Goal: Task Accomplishment & Management: Manage account settings

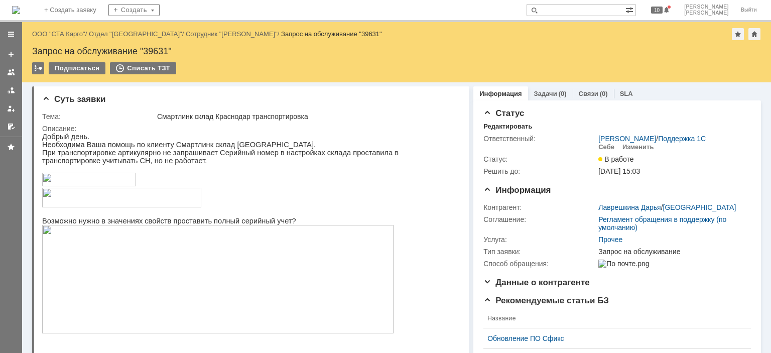
drag, startPoint x: 64, startPoint y: 30, endPoint x: 84, endPoint y: 30, distance: 20.1
click at [62, 33] on link "ООО "СТА Карго"" at bounding box center [58, 34] width 53 height 8
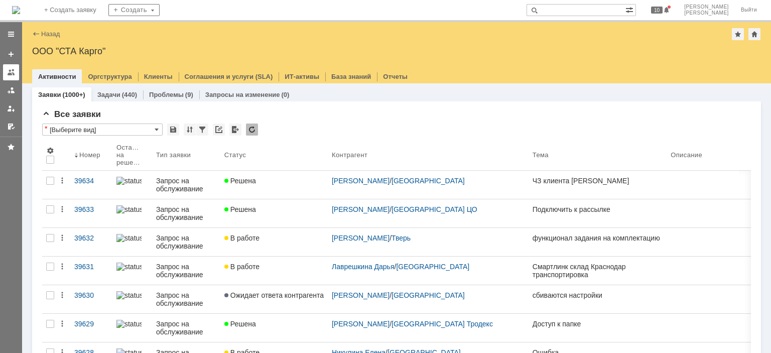
click at [13, 72] on div at bounding box center [11, 72] width 8 height 8
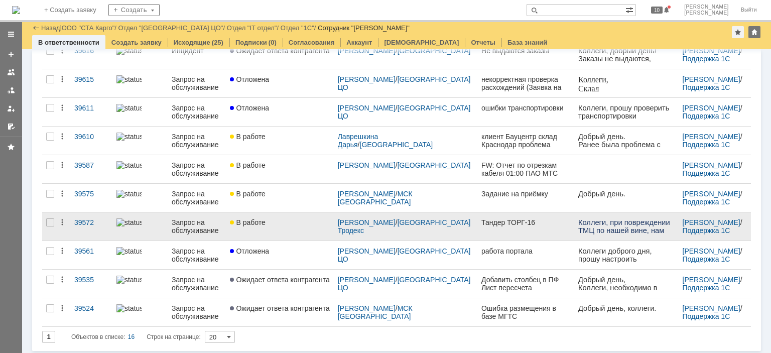
click at [290, 224] on div "В работе" at bounding box center [279, 222] width 99 height 8
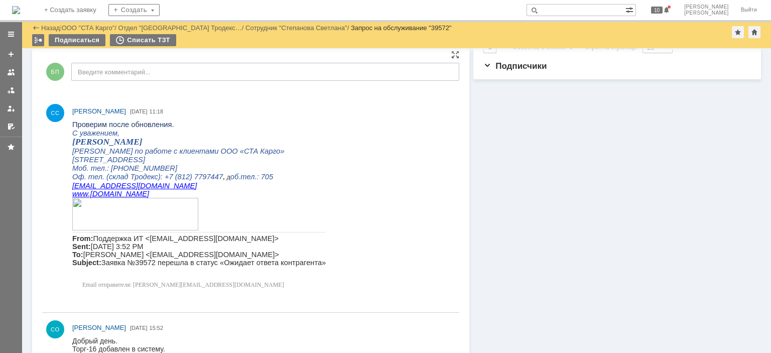
scroll to position [251, 0]
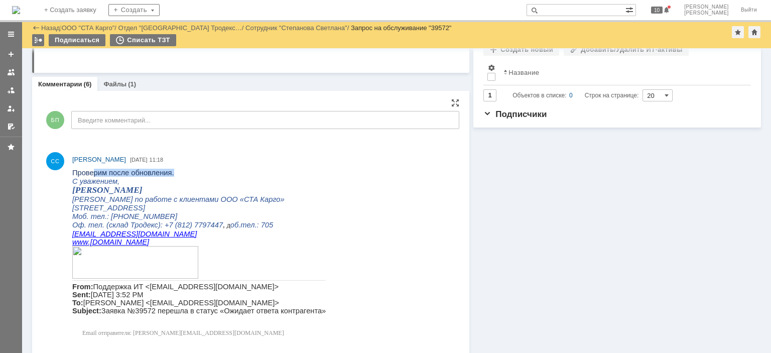
drag, startPoint x: 145, startPoint y: 173, endPoint x: 171, endPoint y: 175, distance: 26.2
click at [171, 175] on p "Проверим после обновления." at bounding box center [198, 173] width 253 height 8
click at [187, 181] on p "С уважением," at bounding box center [198, 181] width 253 height 9
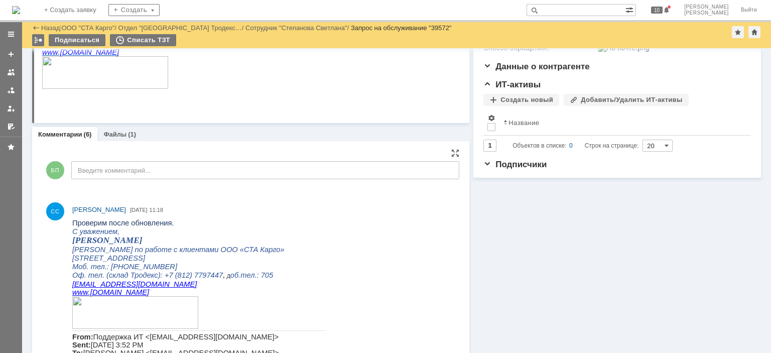
scroll to position [0, 0]
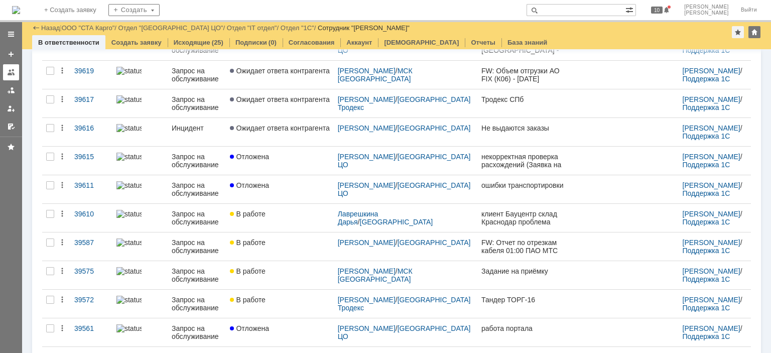
click at [14, 73] on div at bounding box center [11, 72] width 8 height 8
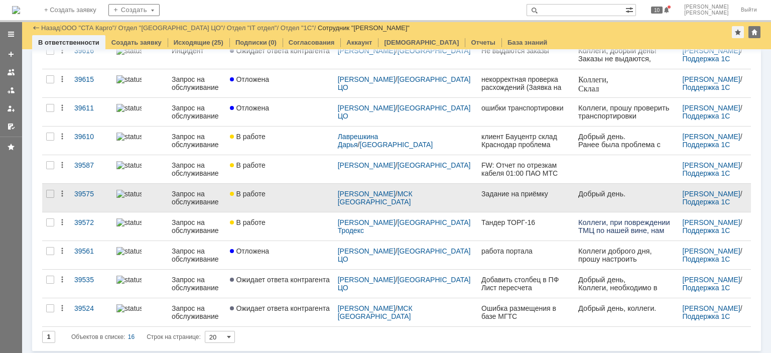
click at [299, 196] on div "В работе" at bounding box center [279, 194] width 99 height 8
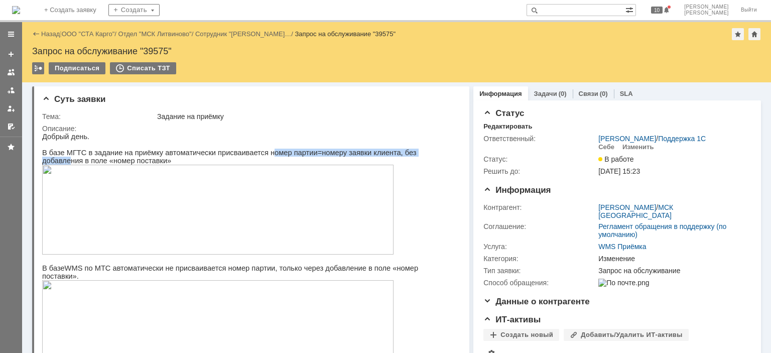
drag, startPoint x: 251, startPoint y: 154, endPoint x: 412, endPoint y: 156, distance: 160.6
click at [412, 156] on p "В базе МГТС в задание на приёмку автоматически присваивается номер партии=номер…" at bounding box center [247, 157] width 410 height 16
click at [391, 157] on p "В базе МГТС в задание на приёмку автоматически присваивается номер партии=номер…" at bounding box center [247, 157] width 410 height 16
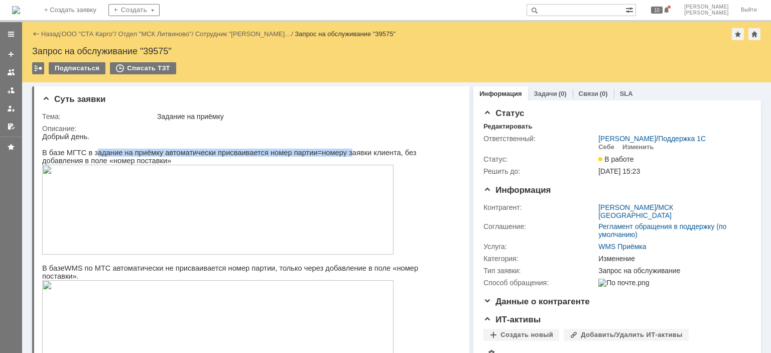
drag, startPoint x: 91, startPoint y: 152, endPoint x: 324, endPoint y: 153, distance: 232.8
click at [324, 153] on p "В базе МГТС в задание на приёмку автоматически присваивается номер партии=номер…" at bounding box center [247, 157] width 410 height 16
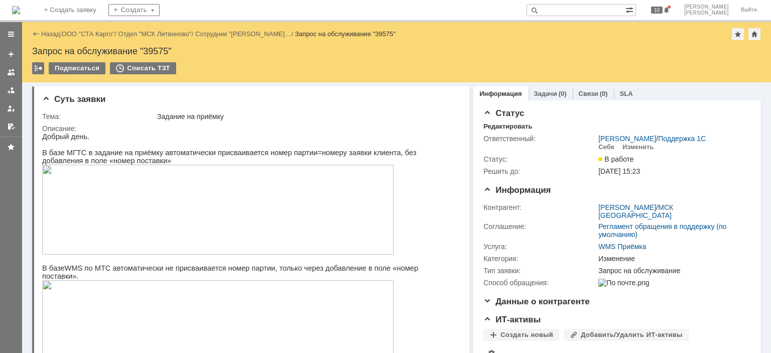
click at [373, 156] on p "В базе МГТС в задание на приёмку автоматически присваивается номер партии=номер…" at bounding box center [247, 157] width 410 height 16
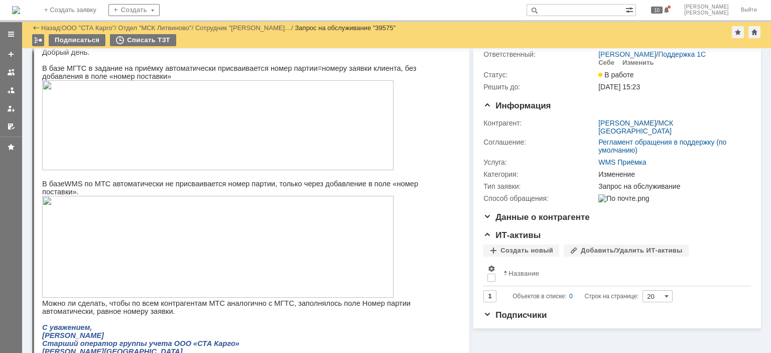
click at [236, 214] on img at bounding box center [217, 247] width 351 height 102
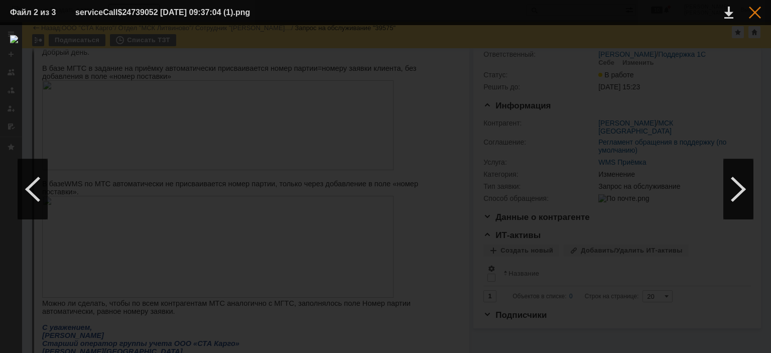
click at [751, 8] on div at bounding box center [755, 13] width 12 height 12
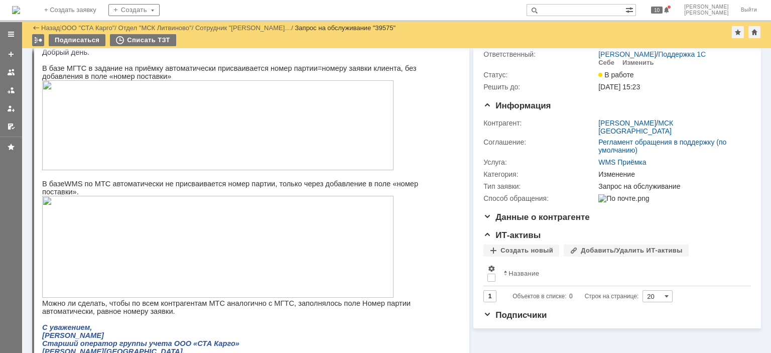
scroll to position [0, 0]
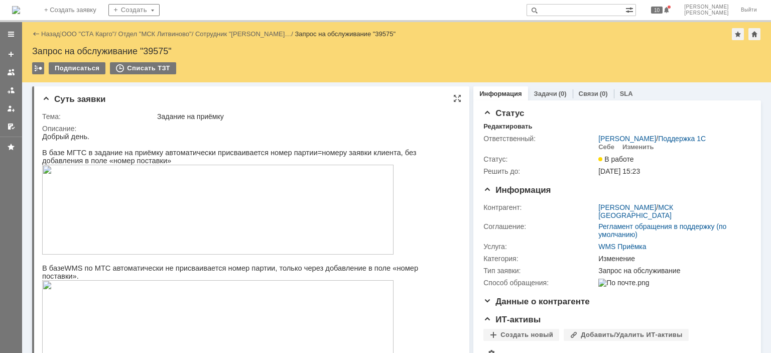
click at [231, 180] on img at bounding box center [217, 210] width 351 height 90
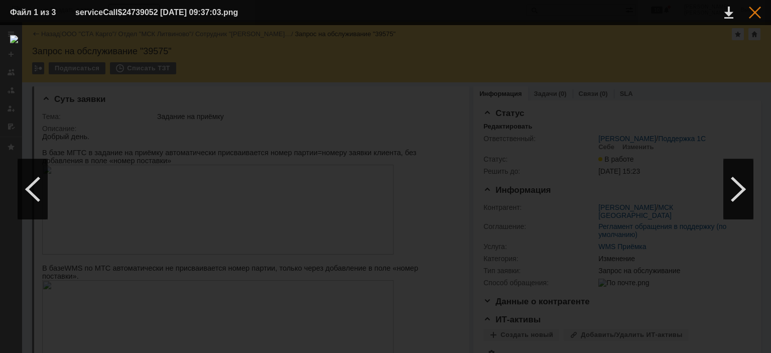
click at [759, 12] on div at bounding box center [755, 13] width 12 height 12
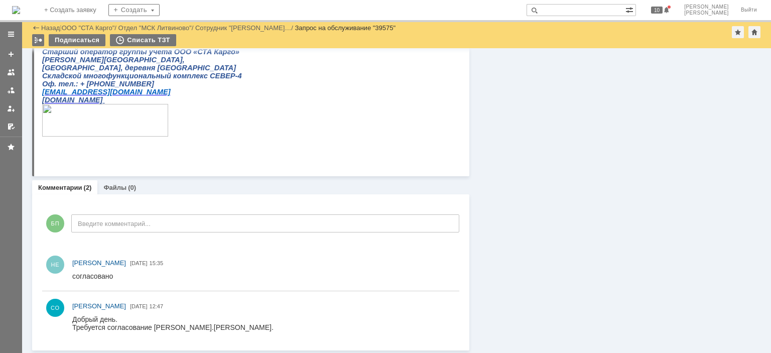
scroll to position [343, 0]
drag, startPoint x: 177, startPoint y: 259, endPoint x: 207, endPoint y: 257, distance: 30.2
click at [163, 257] on span "[DATE] 15:35" at bounding box center [146, 261] width 33 height 10
click at [227, 257] on div "НЕ [PERSON_NAME] [DATE] 15:35" at bounding box center [263, 261] width 383 height 11
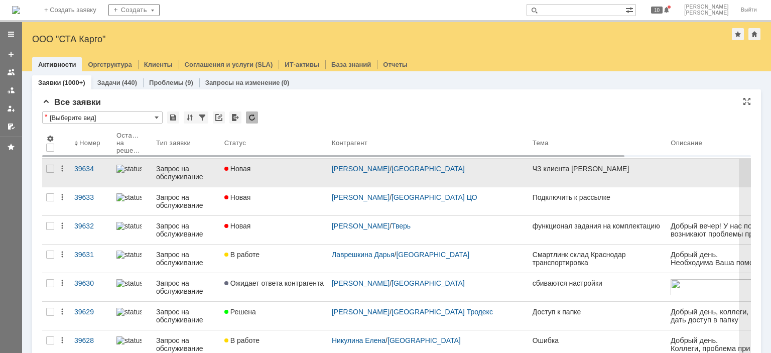
click at [301, 162] on link "Новая" at bounding box center [273, 173] width 107 height 28
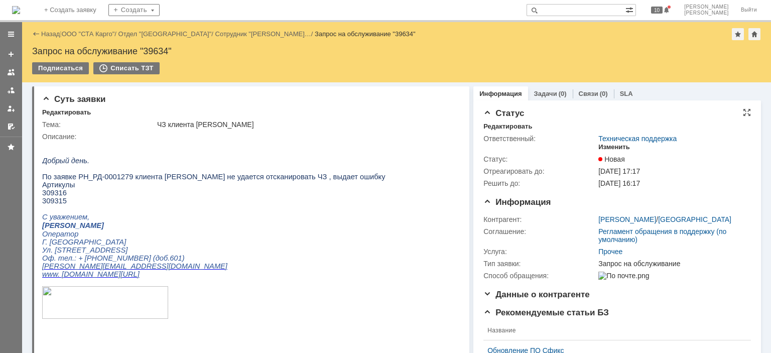
click at [606, 145] on div "Изменить" at bounding box center [614, 147] width 32 height 8
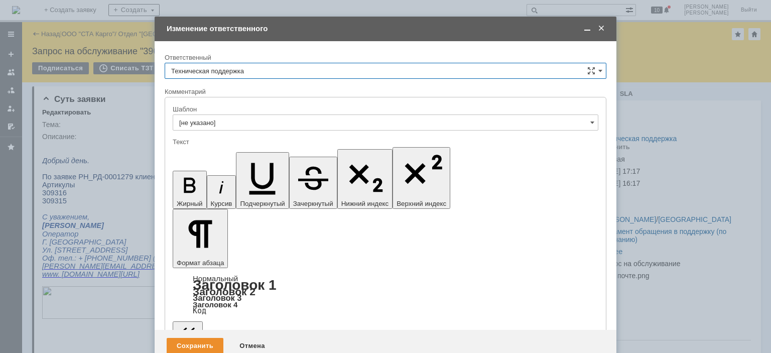
click at [250, 70] on input "Техническая поддержка" at bounding box center [386, 71] width 442 height 16
click at [217, 121] on span "[PERSON_NAME]" at bounding box center [385, 122] width 428 height 8
type input "[PERSON_NAME]"
click at [192, 338] on div "Сохранить" at bounding box center [195, 346] width 57 height 16
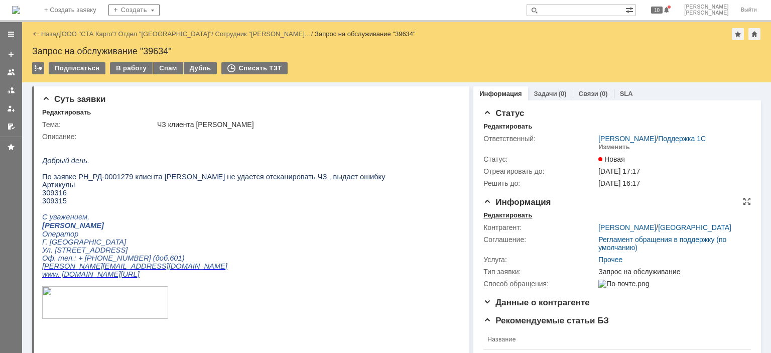
click at [492, 214] on div "Редактировать" at bounding box center [507, 215] width 49 height 8
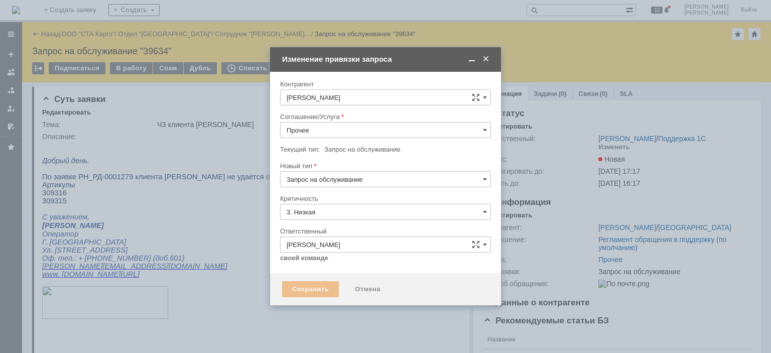
type input "[не указано]"
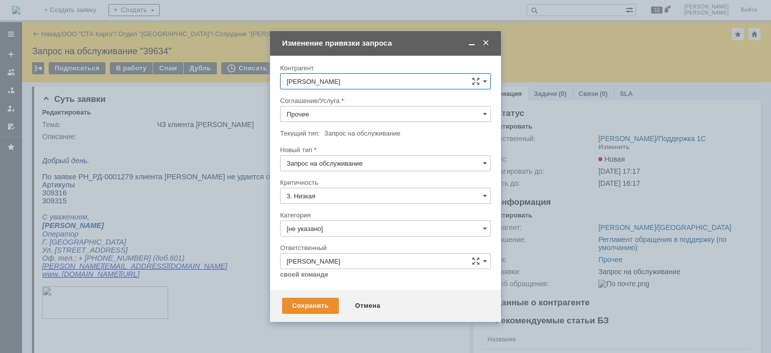
click at [309, 160] on input "Запрос на обслуживание" at bounding box center [385, 163] width 211 height 16
click at [335, 188] on div "[не указано]" at bounding box center [385, 182] width 210 height 16
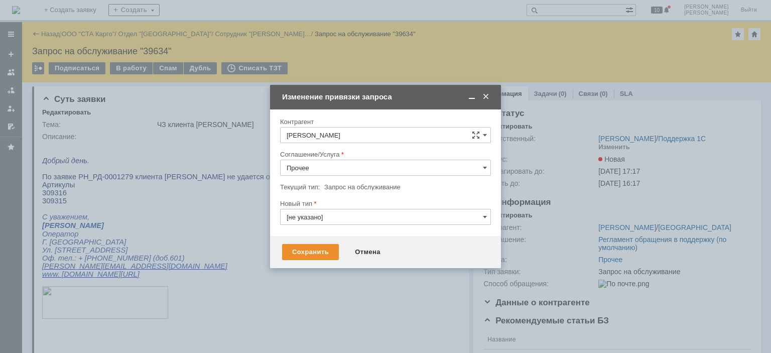
type input "[не указано]"
click at [488, 92] on span at bounding box center [486, 96] width 10 height 9
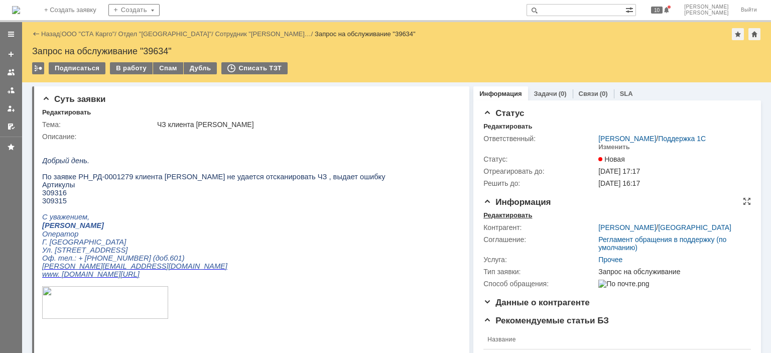
click at [490, 213] on div "Редактировать" at bounding box center [507, 215] width 49 height 8
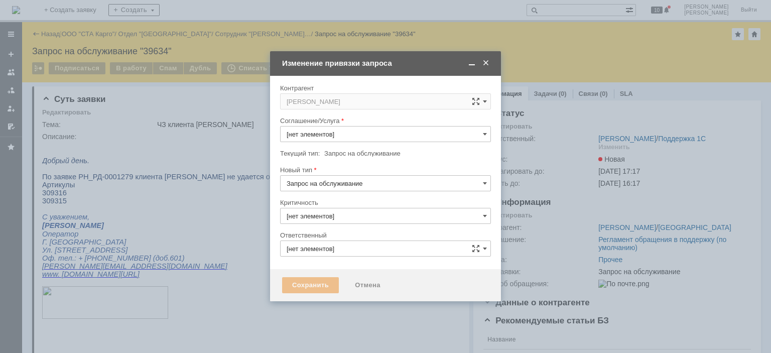
type input "3. Низкая"
type input "[PERSON_NAME]"
type input "Прочее"
type input "[не указано]"
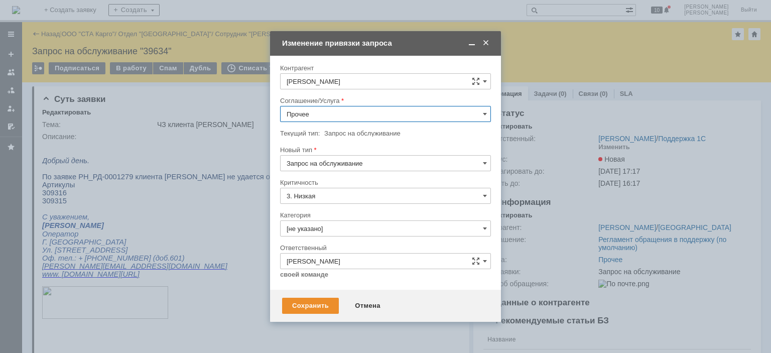
click at [336, 114] on input "Прочее" at bounding box center [385, 114] width 211 height 16
click at [344, 151] on span "WMS Сборка" at bounding box center [385, 155] width 198 height 8
click at [329, 305] on div "Сохранить" at bounding box center [310, 306] width 57 height 16
type input "WMS Сборка"
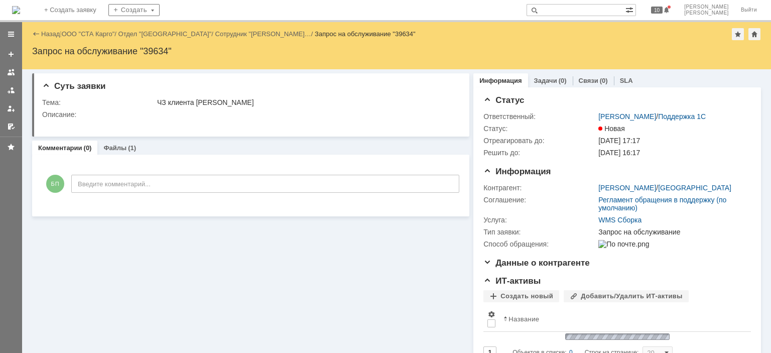
scroll to position [0, 0]
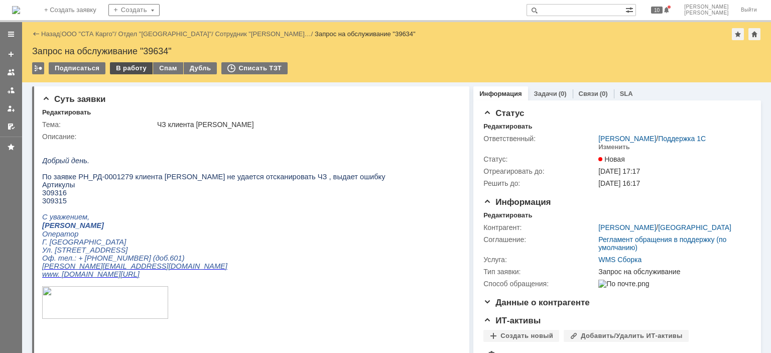
click at [123, 66] on div "В работу" at bounding box center [131, 68] width 43 height 12
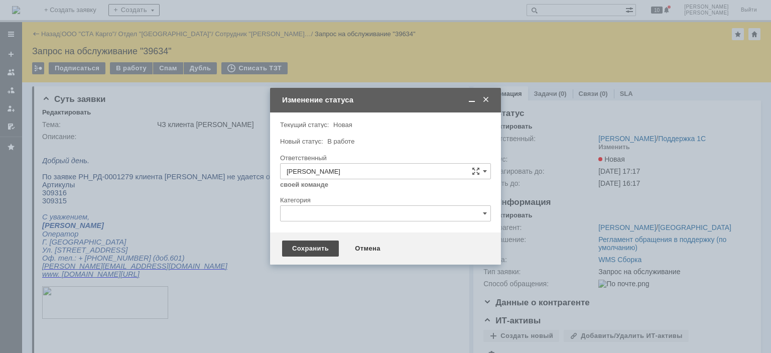
click at [302, 242] on div "Сохранить" at bounding box center [310, 248] width 57 height 16
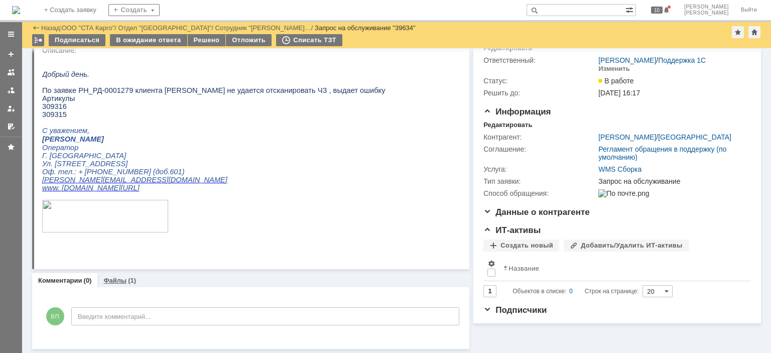
click at [117, 278] on link "Файлы" at bounding box center [114, 280] width 23 height 8
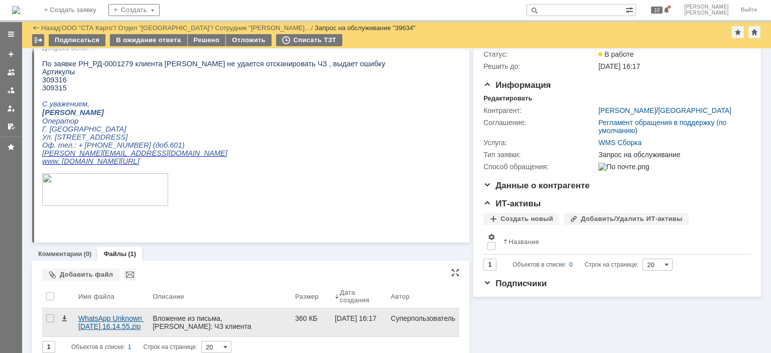
scroll to position [82, 0]
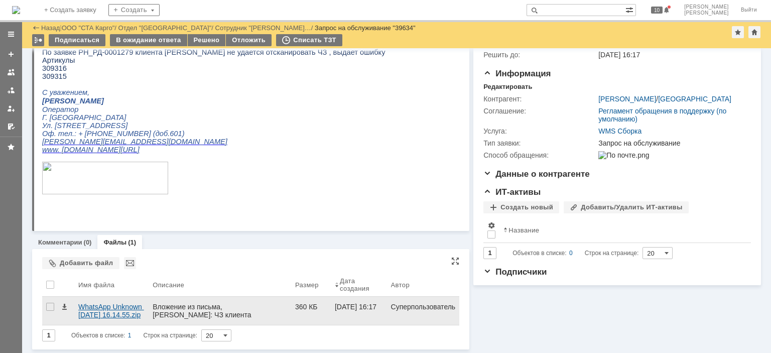
click at [97, 310] on div "WhatsApp Unknown 2025-09-12 at 16.14.55.zip" at bounding box center [111, 311] width 66 height 16
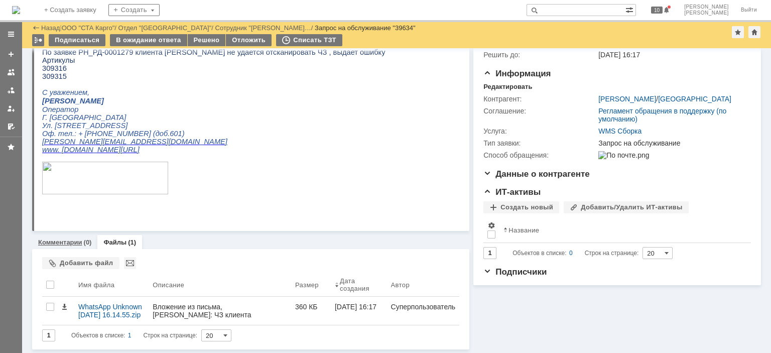
click at [59, 240] on link "Комментарии" at bounding box center [60, 242] width 44 height 8
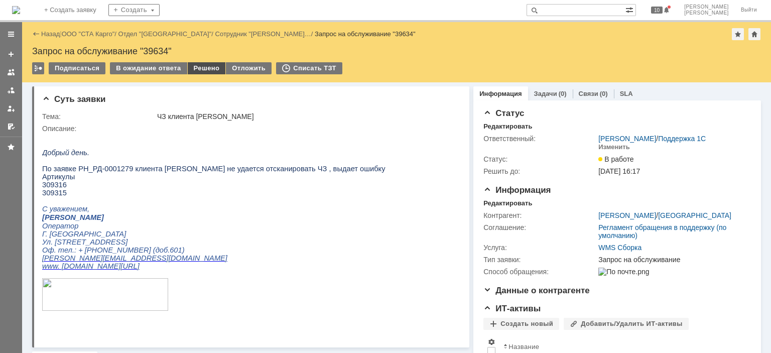
click at [204, 66] on div "Решено" at bounding box center [207, 68] width 38 height 12
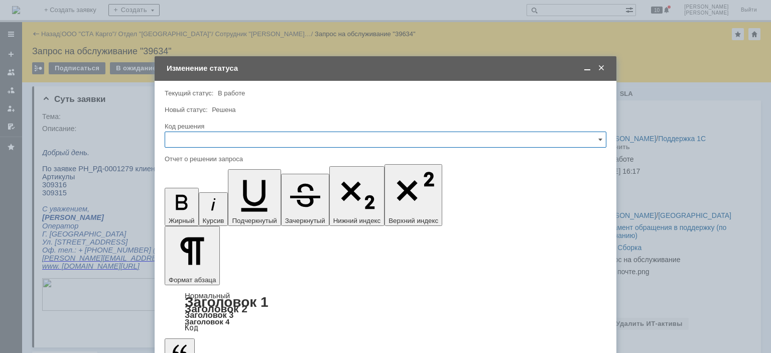
click at [232, 143] on input "text" at bounding box center [386, 139] width 442 height 16
drag, startPoint x: 205, startPoint y: 267, endPoint x: 44, endPoint y: 72, distance: 252.7
click at [205, 267] on div "Решено" at bounding box center [385, 274] width 441 height 16
type input "Решено"
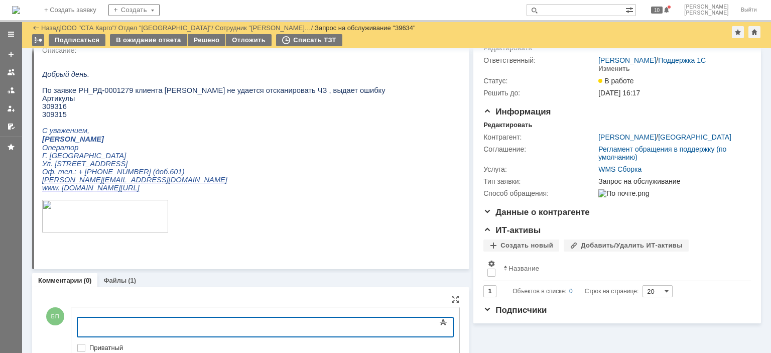
scroll to position [96, 0]
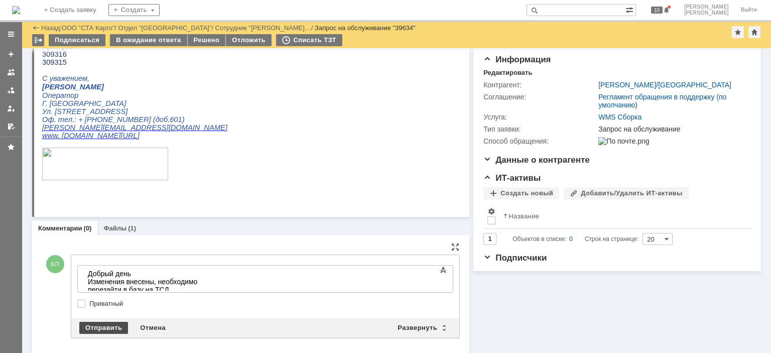
click at [113, 326] on div "Отправить" at bounding box center [103, 328] width 49 height 12
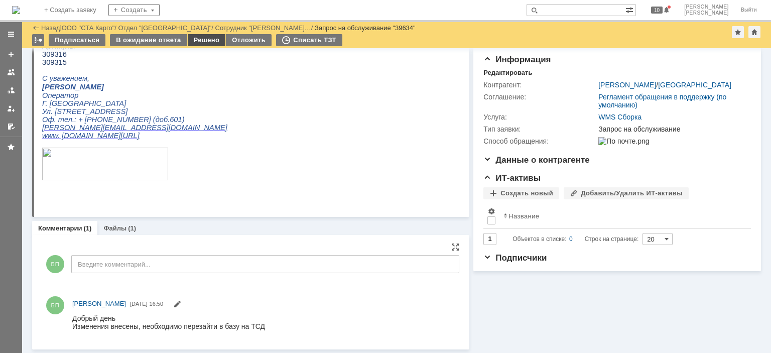
scroll to position [0, 0]
click at [209, 41] on div "Решено" at bounding box center [207, 40] width 38 height 12
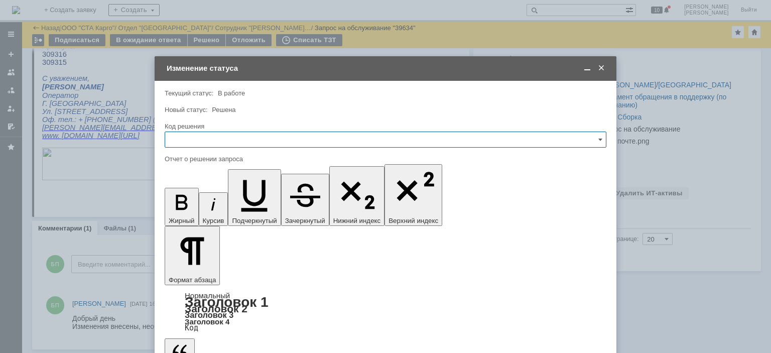
click at [223, 138] on input "text" at bounding box center [386, 139] width 442 height 16
click at [201, 275] on span "Решено" at bounding box center [385, 274] width 428 height 8
type input "Решено"
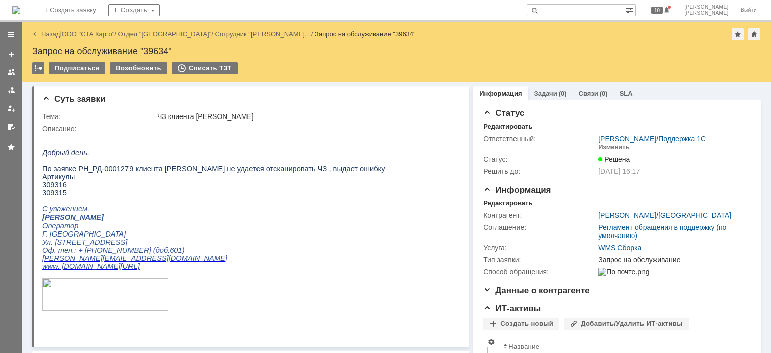
click at [74, 32] on link "ООО "СТА Карго"" at bounding box center [88, 34] width 53 height 8
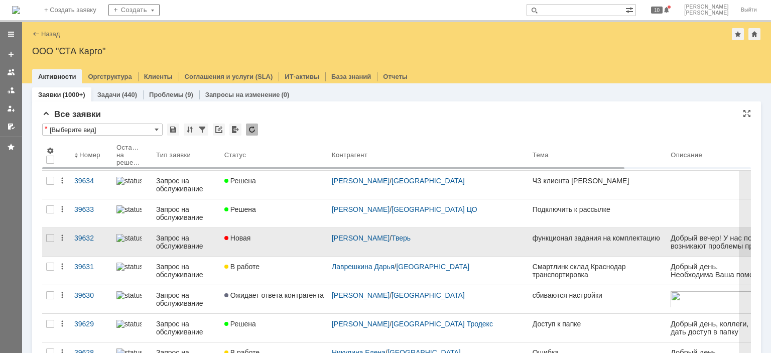
click at [285, 239] on div "Новая" at bounding box center [273, 238] width 99 height 8
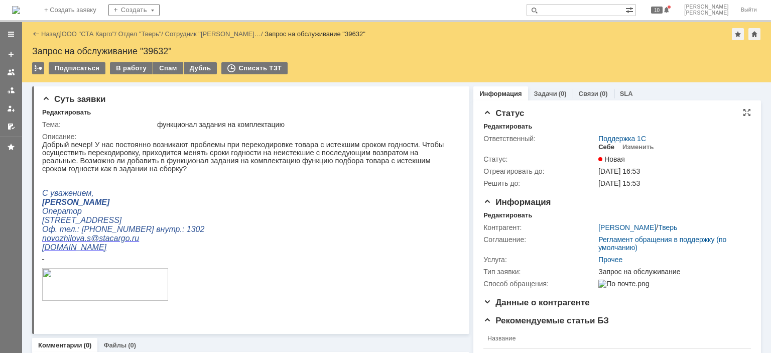
click at [598, 146] on div "Себе" at bounding box center [606, 147] width 16 height 8
click at [486, 214] on div "Редактировать" at bounding box center [507, 215] width 49 height 8
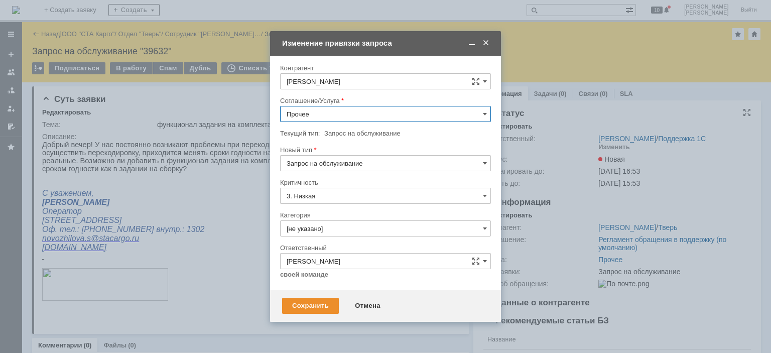
click at [340, 114] on input "Прочее" at bounding box center [385, 114] width 211 height 16
click at [355, 171] on span "WMS Комплектация" at bounding box center [385, 174] width 198 height 8
type input "WMS Комплектация"
click at [353, 159] on input "Запрос на обслуживание" at bounding box center [385, 163] width 211 height 16
click at [341, 194] on span "Запрос на обслуживание" at bounding box center [385, 198] width 198 height 8
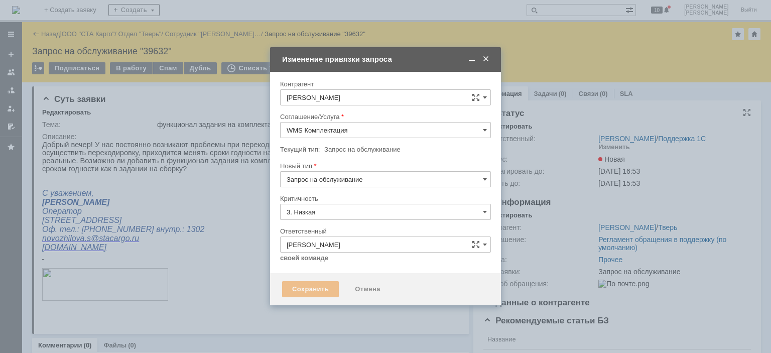
type input "[не указано]"
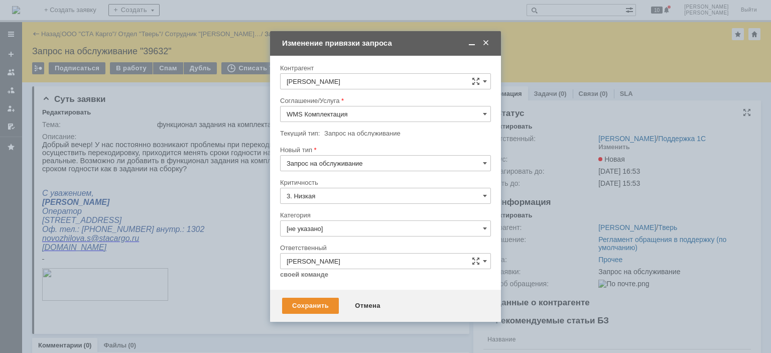
type input "Запрос на обслуживание"
click at [312, 305] on div "Сохранить" at bounding box center [310, 306] width 57 height 16
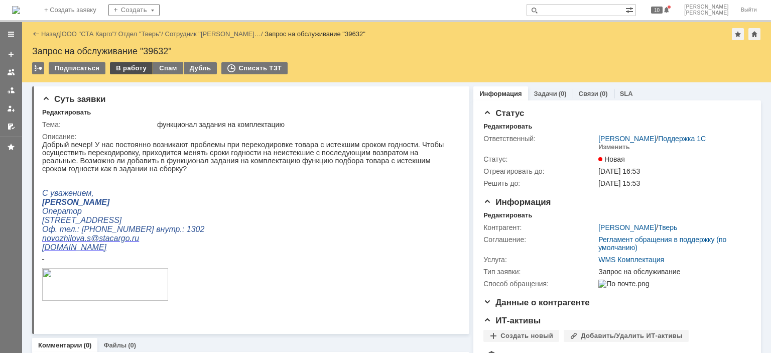
click at [126, 69] on div "В работу" at bounding box center [131, 68] width 43 height 12
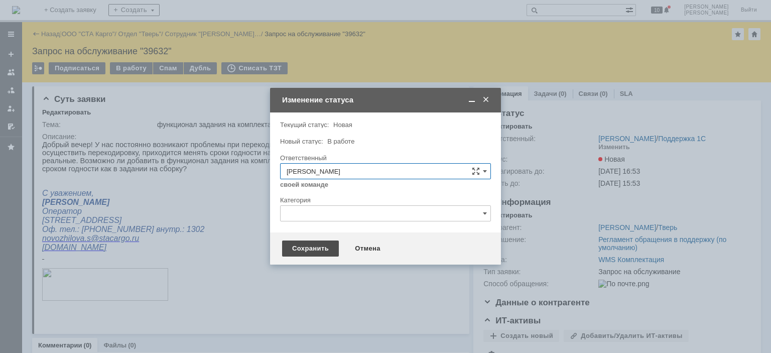
click at [294, 249] on div "Сохранить" at bounding box center [310, 248] width 57 height 16
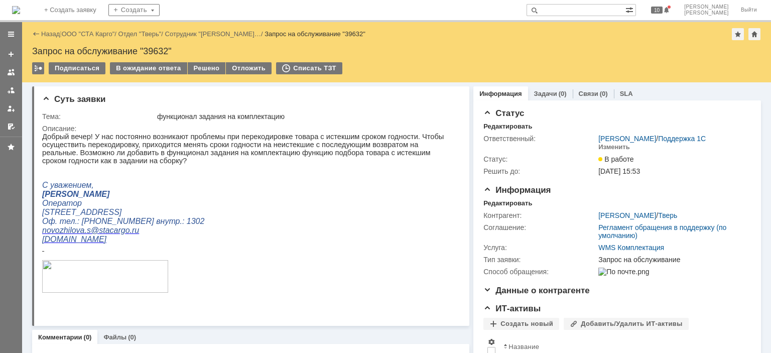
click at [163, 51] on div "Запрос на обслуживание "39632"" at bounding box center [396, 51] width 729 height 10
copy div "39632"
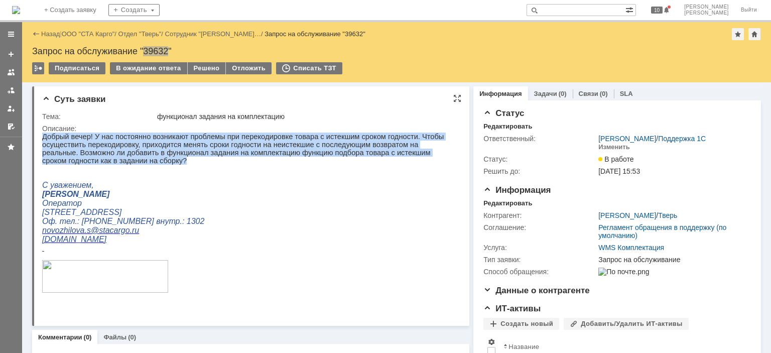
drag, startPoint x: 110, startPoint y: 162, endPoint x: 493, endPoint y: 200, distance: 384.7
click at [42, 136] on html "Добрый вечер! У нас постоянно возникают проблемы при перекодировке товара с ист…" at bounding box center [247, 217] width 410 height 170
copy p "Добрый вечер! У нас постоянно возникают проблемы при перекодировке товара с ист…"
click at [145, 158] on p "Добрый вечер! У нас постоянно возникают проблемы при перекодировке товара с ист…" at bounding box center [247, 148] width 410 height 32
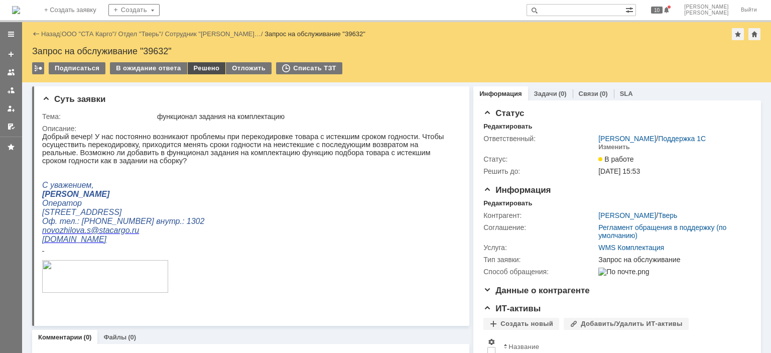
click at [197, 64] on div "Решено" at bounding box center [207, 68] width 38 height 12
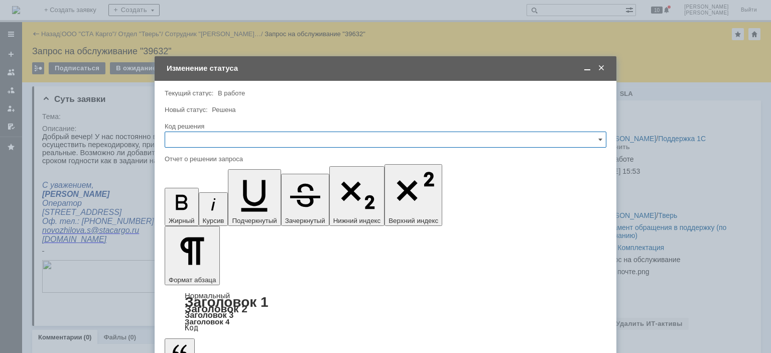
drag, startPoint x: 249, startPoint y: 138, endPoint x: 243, endPoint y: 145, distance: 9.3
click at [249, 137] on input "text" at bounding box center [386, 139] width 442 height 16
click at [205, 200] on div "JIRA" at bounding box center [385, 208] width 441 height 16
type input "JIRA"
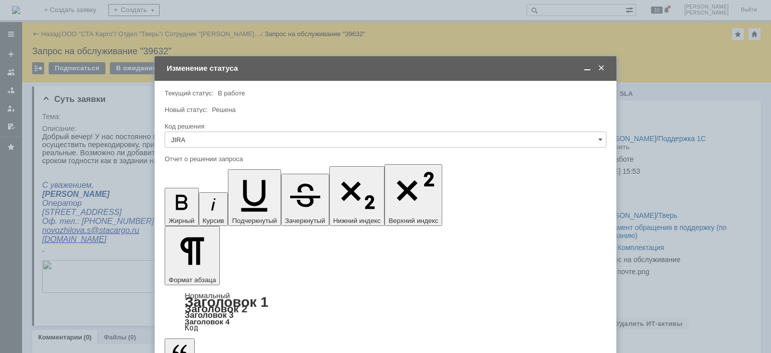
scroll to position [397, 3]
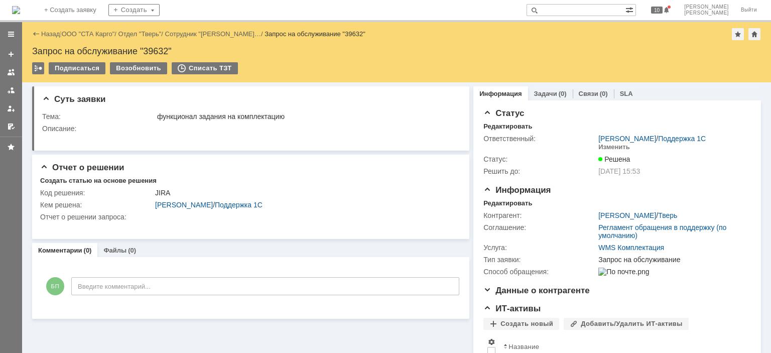
scroll to position [0, 0]
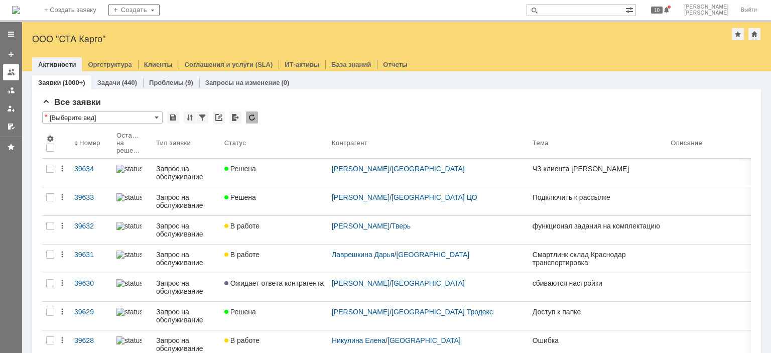
click at [8, 68] on div at bounding box center [11, 72] width 8 height 8
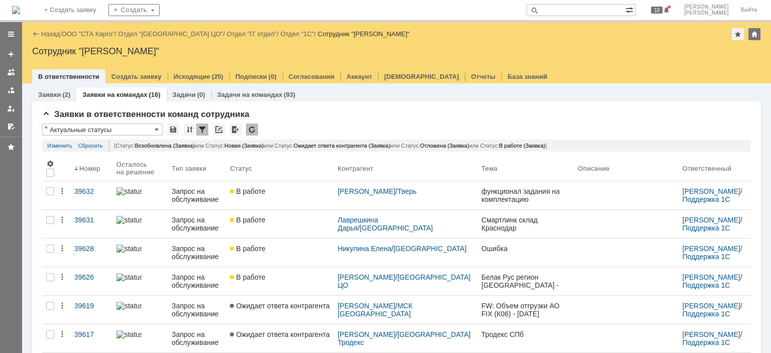
scroll to position [48, 0]
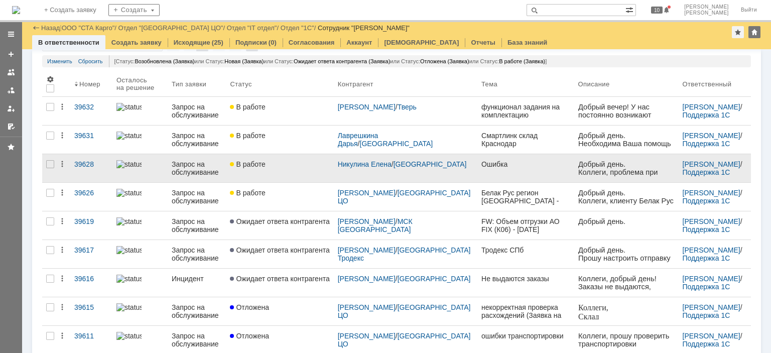
click at [287, 171] on link "В работе" at bounding box center [279, 168] width 107 height 28
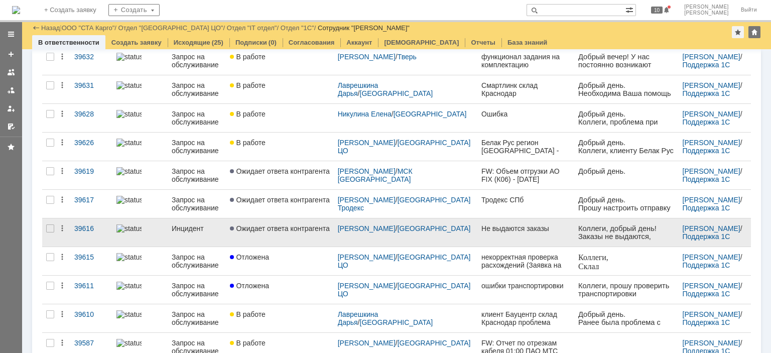
click at [303, 239] on link "Ожидает ответа контрагента" at bounding box center [279, 232] width 107 height 28
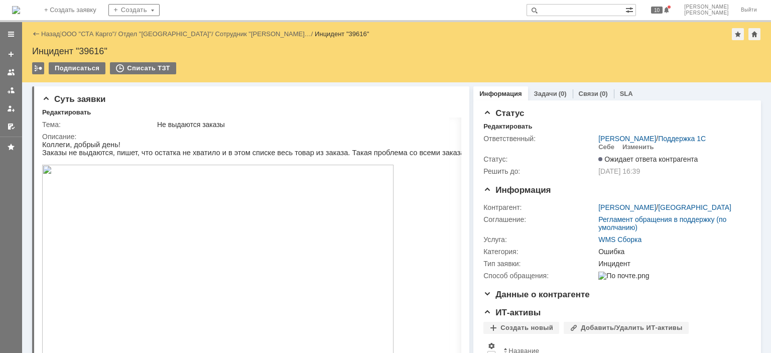
click at [80, 28] on div "Назад | ООО "СТА Карго" / Отдел "Ярославль" / Сотрудник "Виноградова Татьяна… /…" at bounding box center [396, 34] width 729 height 12
click at [603, 146] on div "Себе" at bounding box center [606, 147] width 16 height 8
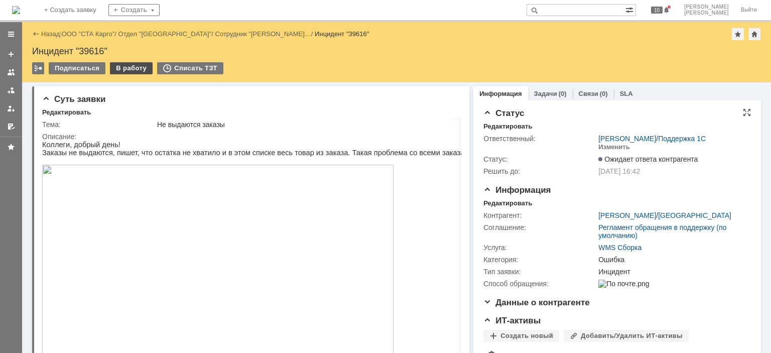
click at [131, 67] on div "В работу" at bounding box center [131, 68] width 43 height 12
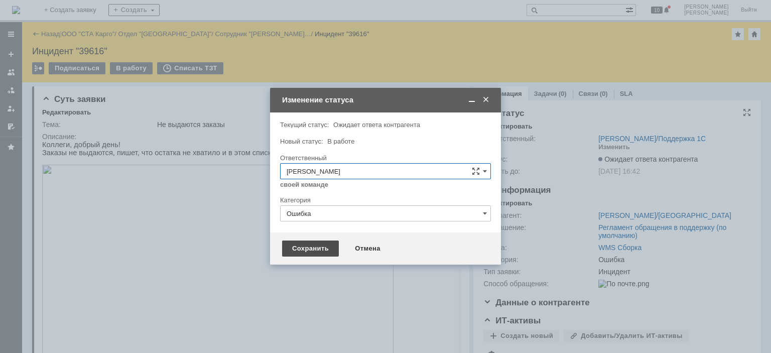
click at [306, 246] on div "Сохранить" at bounding box center [310, 248] width 57 height 16
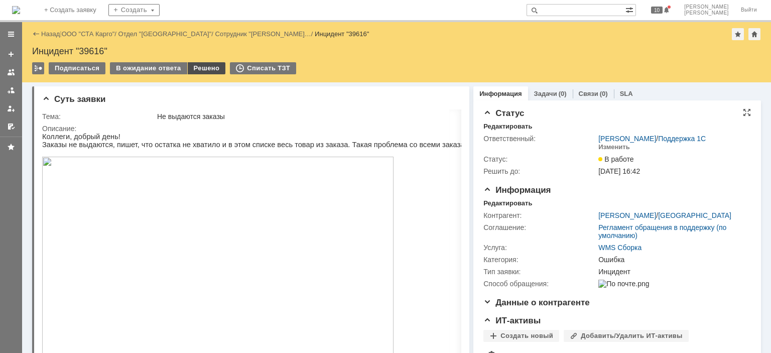
click at [198, 65] on div "Решено" at bounding box center [207, 68] width 38 height 12
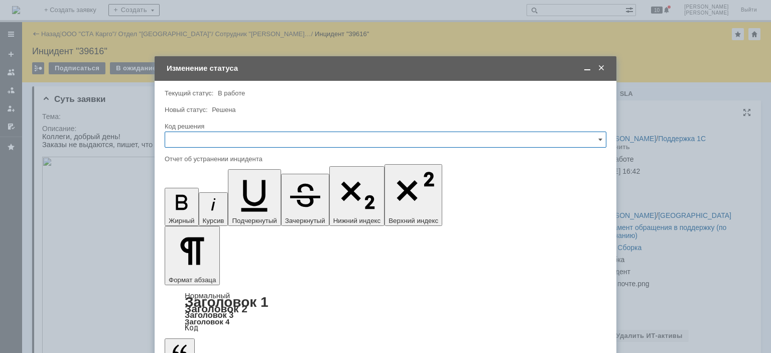
click at [218, 132] on input "text" at bounding box center [386, 139] width 442 height 16
click at [199, 270] on span "Решено" at bounding box center [385, 274] width 428 height 8
type input "Решено"
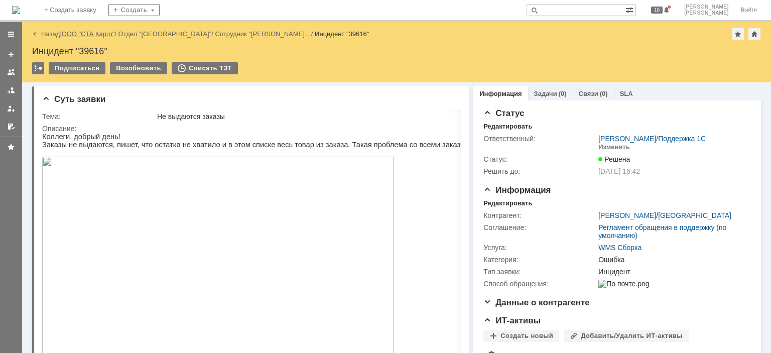
click at [90, 35] on link "ООО "СТА Карго"" at bounding box center [88, 34] width 53 height 8
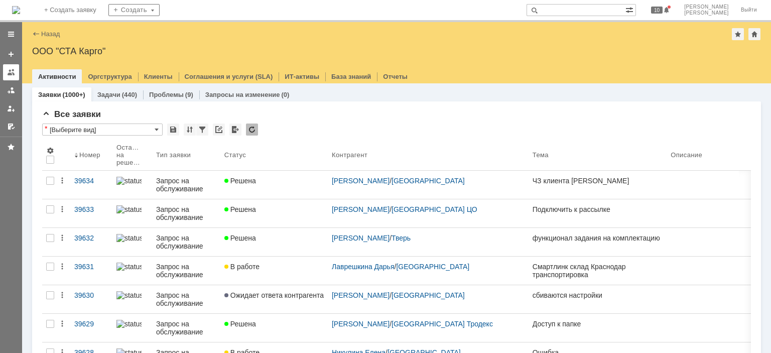
click at [15, 73] on link at bounding box center [11, 72] width 16 height 16
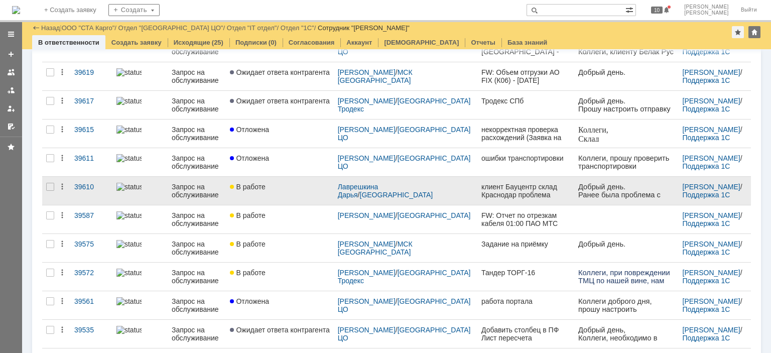
click at [285, 194] on link "В работе" at bounding box center [279, 191] width 107 height 28
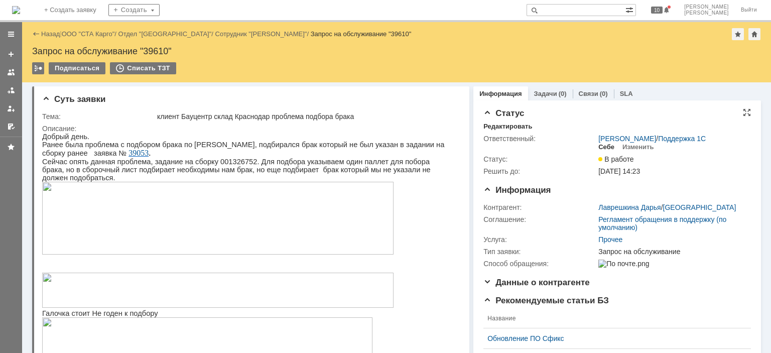
click at [603, 147] on div "Себе" at bounding box center [606, 147] width 16 height 8
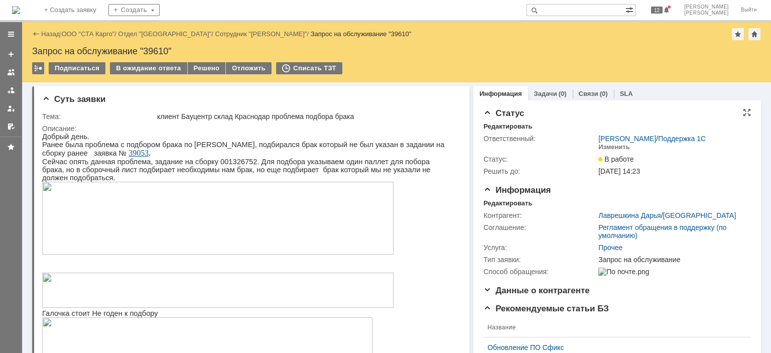
click at [158, 47] on div "Запрос на обслуживание "39610"" at bounding box center [396, 51] width 729 height 10
copy div "39610"
